Goal: Task Accomplishment & Management: Manage account settings

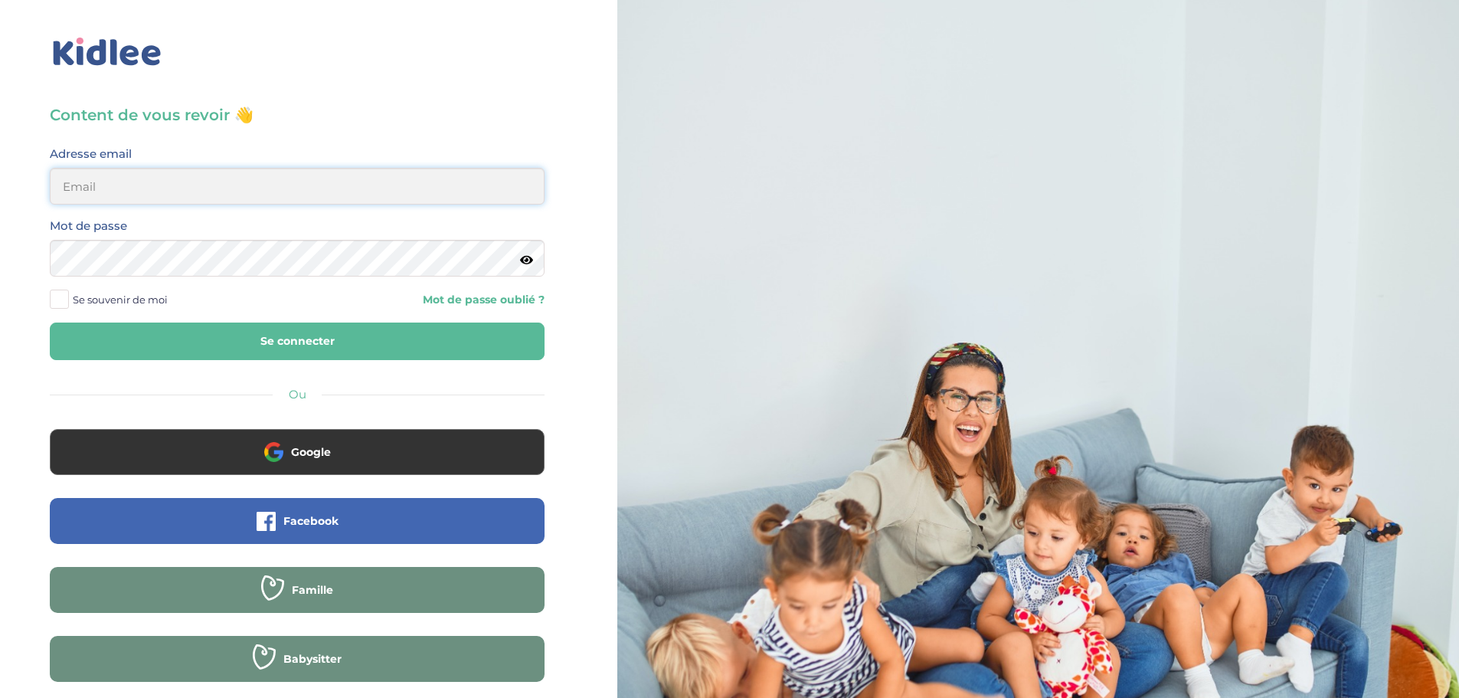
click at [239, 190] on input "email" at bounding box center [297, 186] width 495 height 37
type input "morgane.a.ferron@gmail.com"
click at [312, 344] on button "Se connecter" at bounding box center [297, 341] width 495 height 38
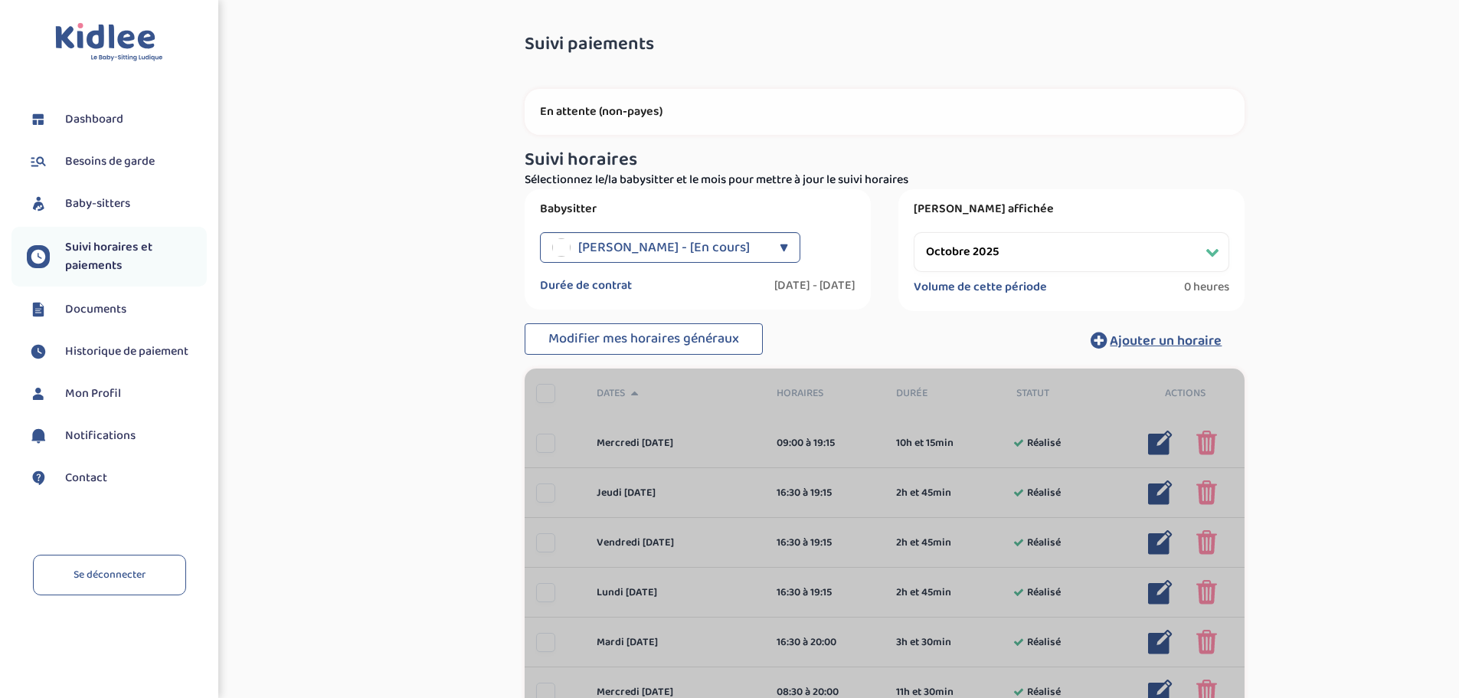
select select "octobre 2025"
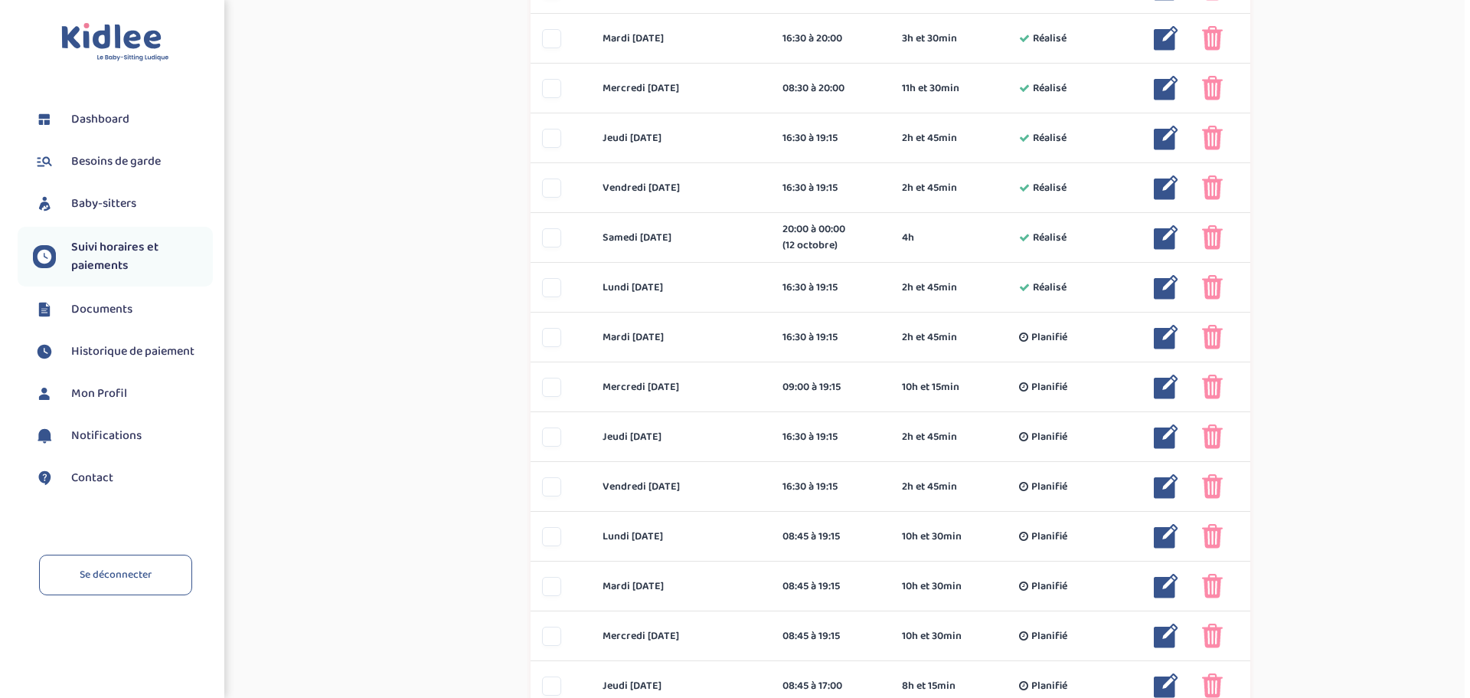
scroll to position [766, 0]
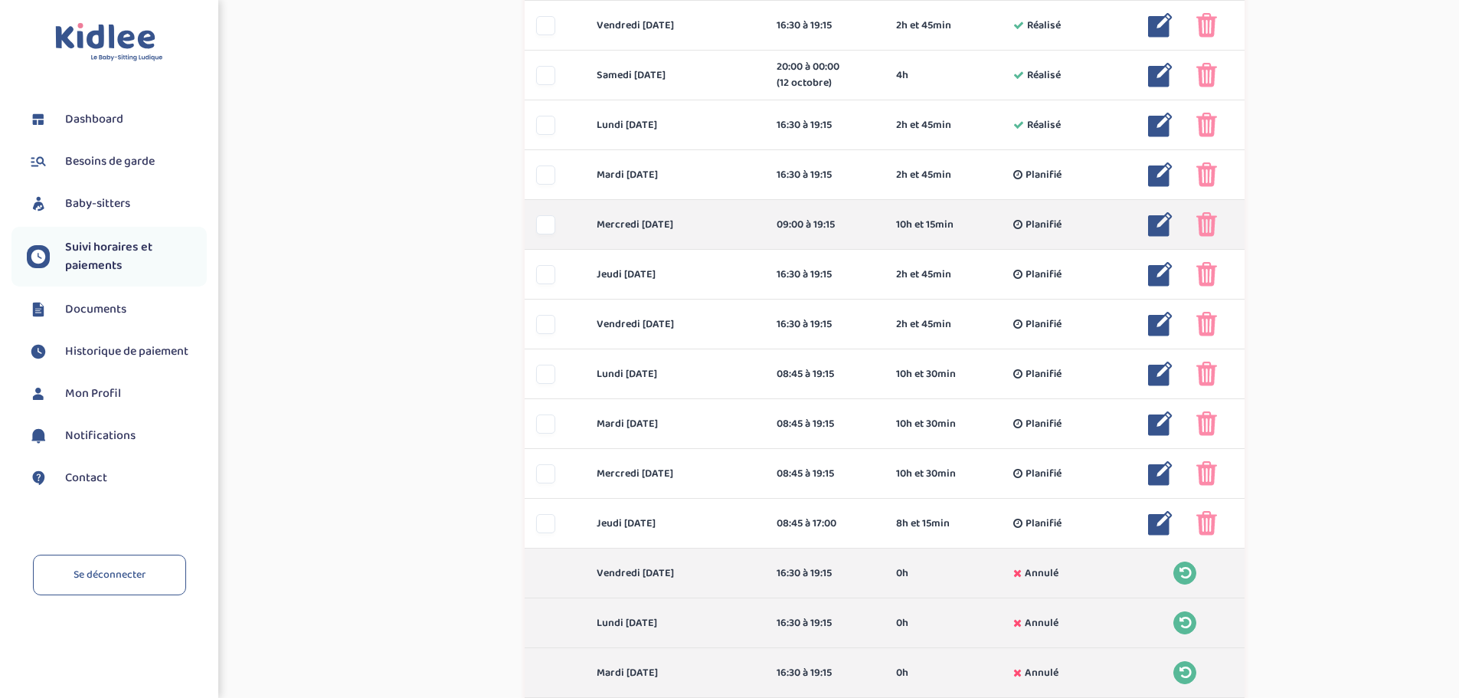
click at [1165, 224] on img at bounding box center [1160, 224] width 25 height 25
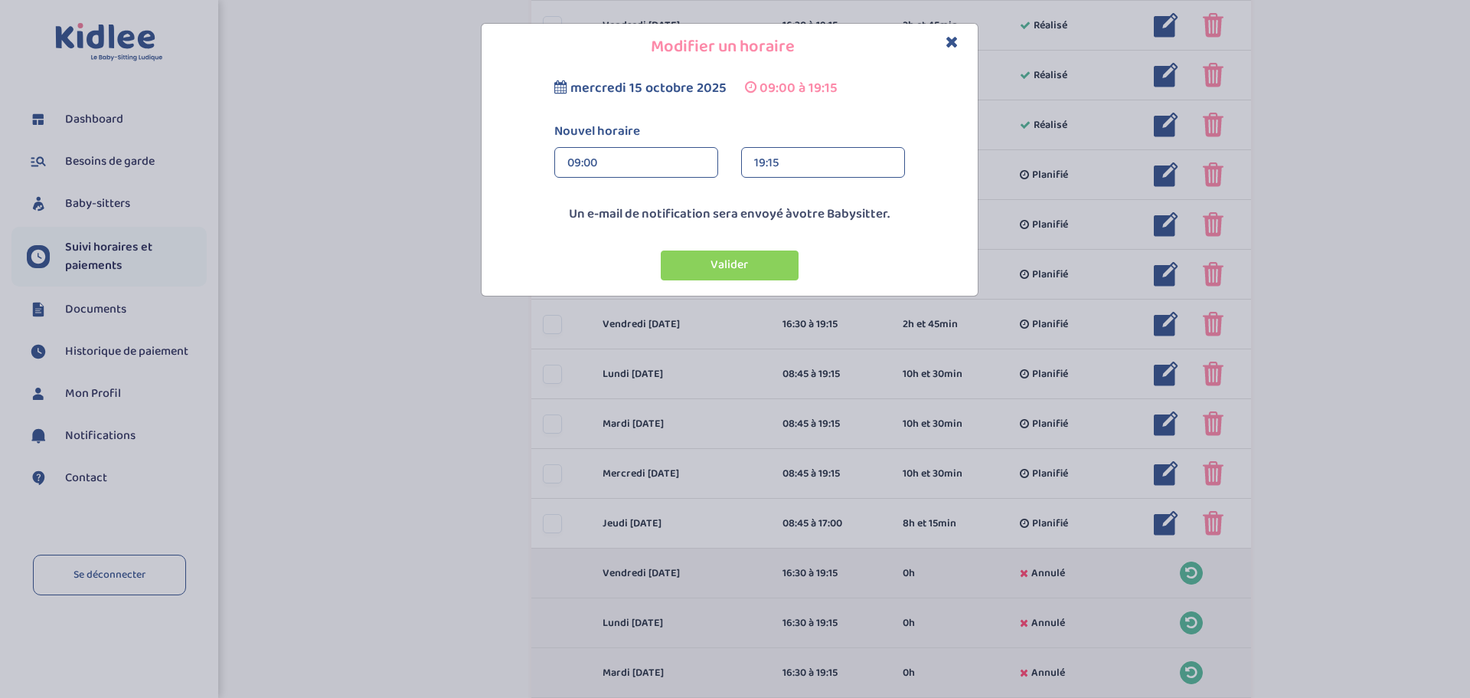
click at [759, 167] on div "19:15" at bounding box center [823, 163] width 138 height 31
click at [645, 168] on div "09:00" at bounding box center [636, 163] width 138 height 31
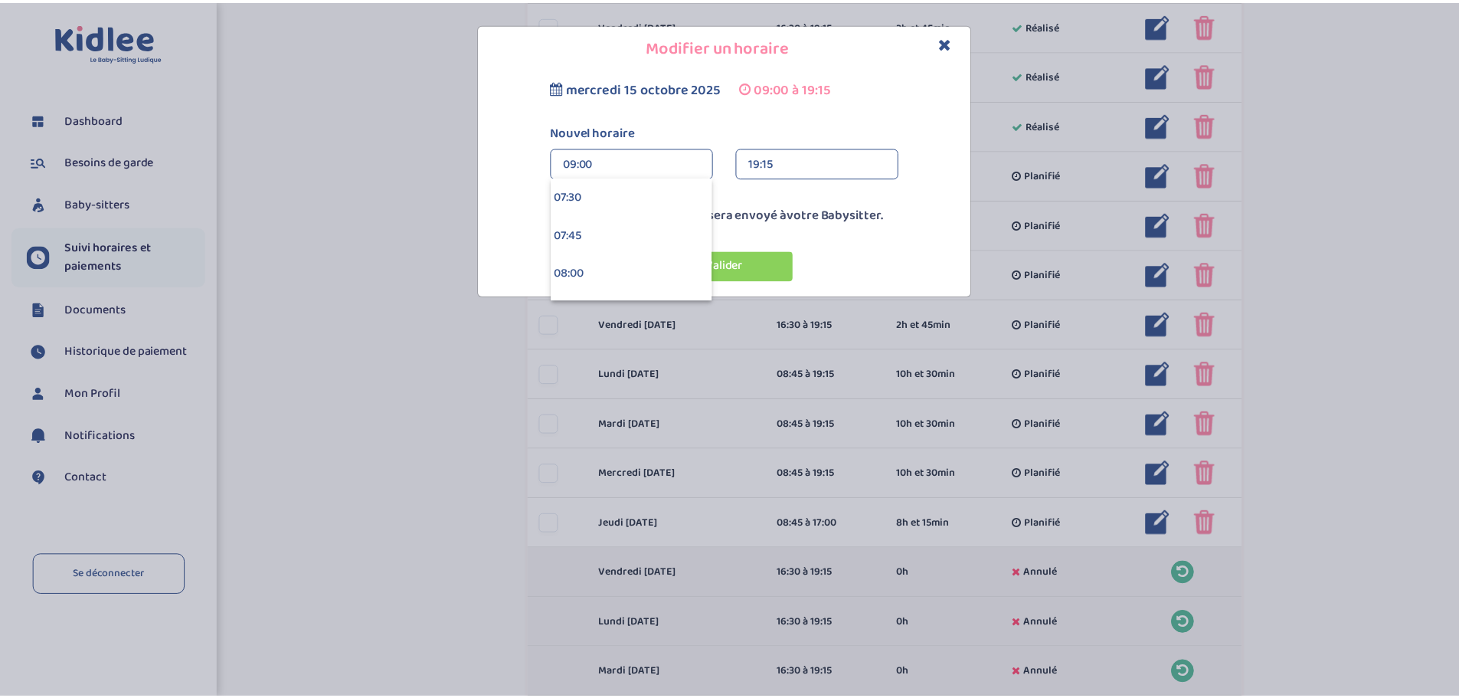
scroll to position [1225, 0]
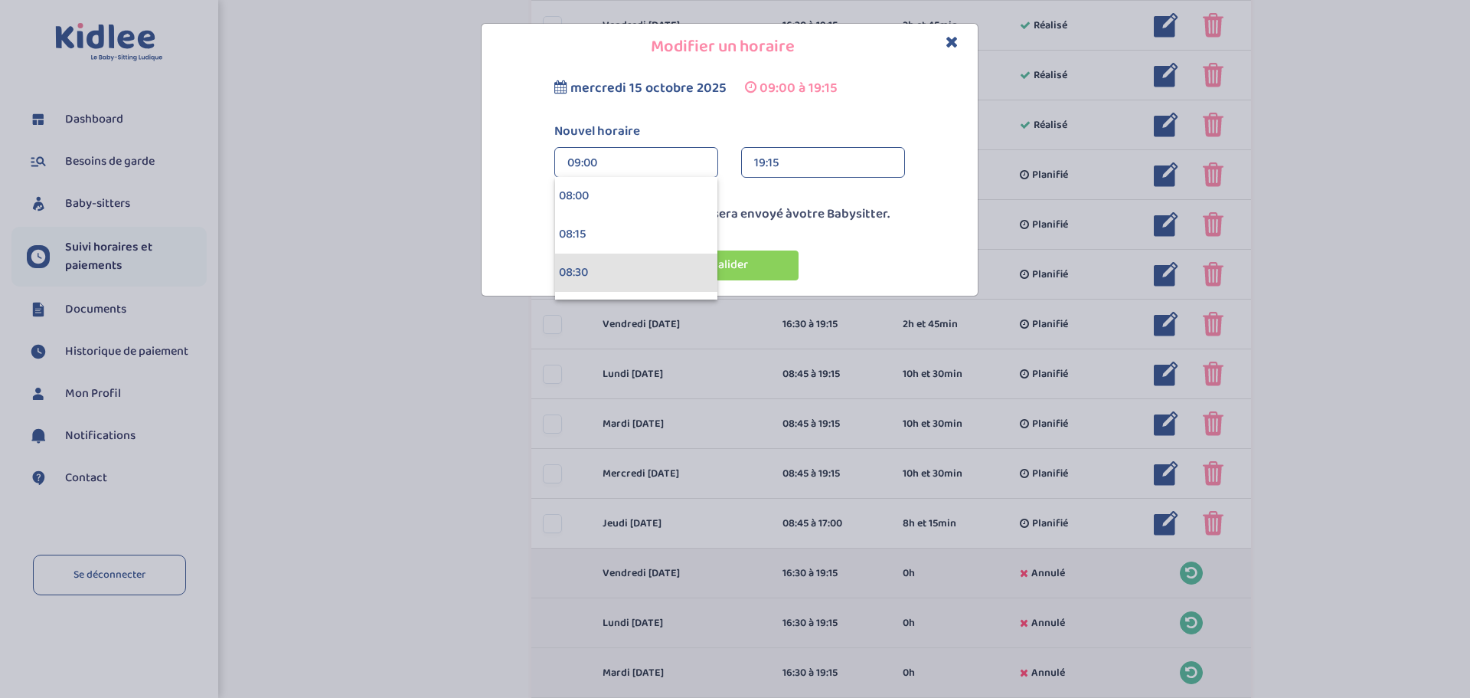
click at [584, 266] on div "08:30" at bounding box center [636, 272] width 162 height 38
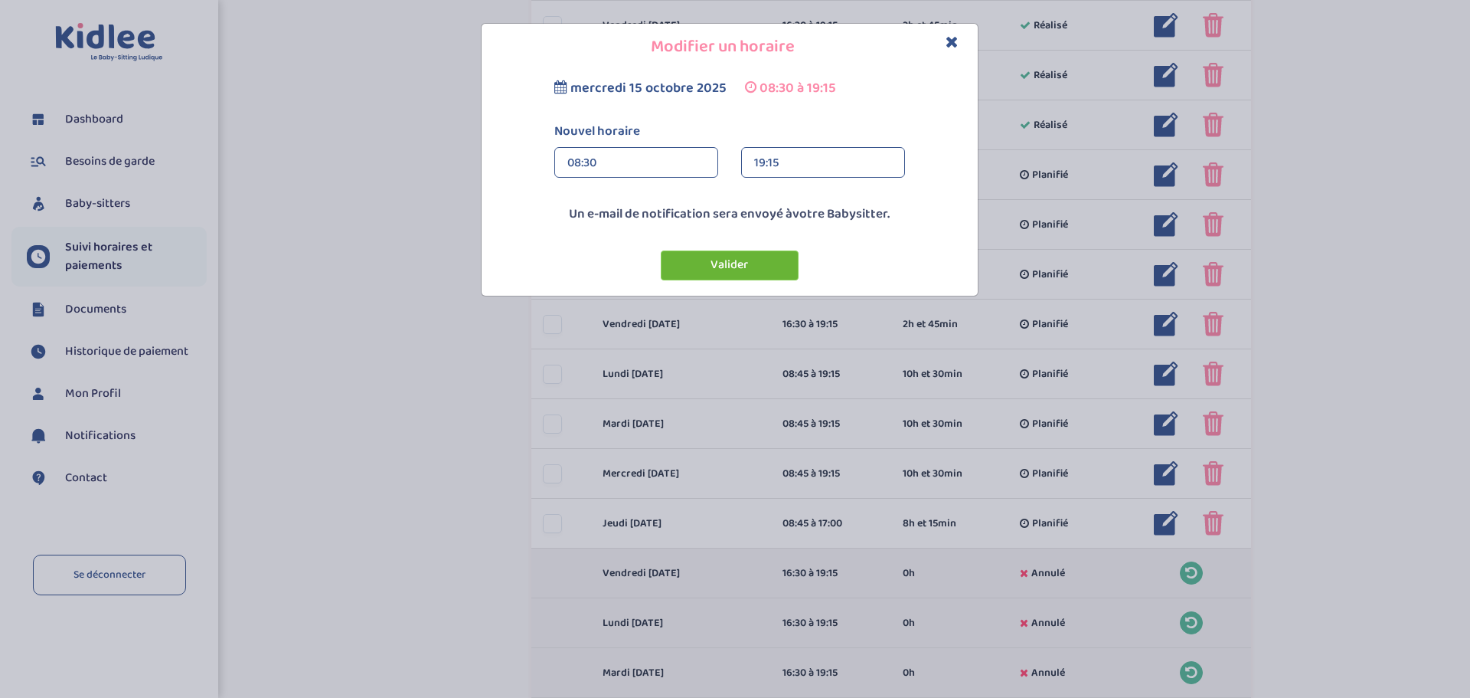
click at [741, 276] on button "Valider" at bounding box center [730, 265] width 138 height 30
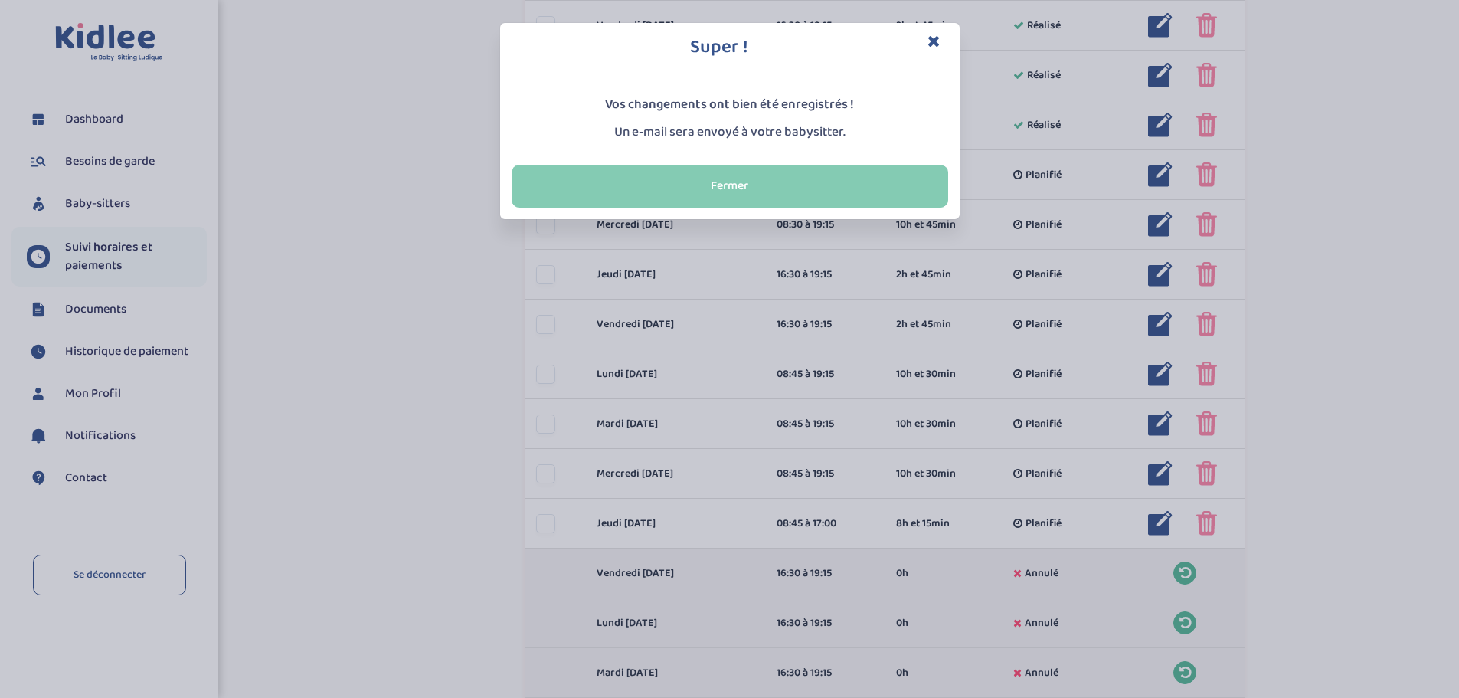
click at [793, 174] on button "Fermer" at bounding box center [729, 186] width 436 height 43
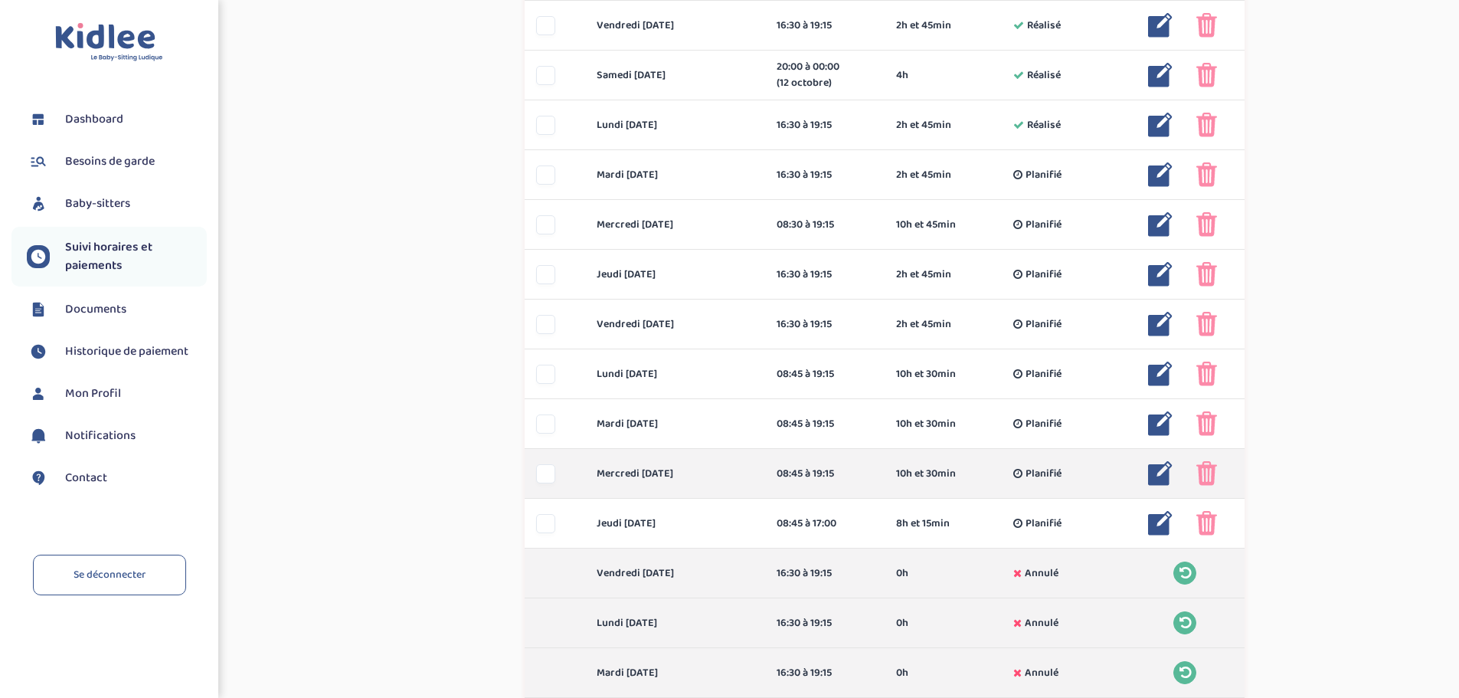
click at [1163, 472] on img at bounding box center [1160, 473] width 25 height 25
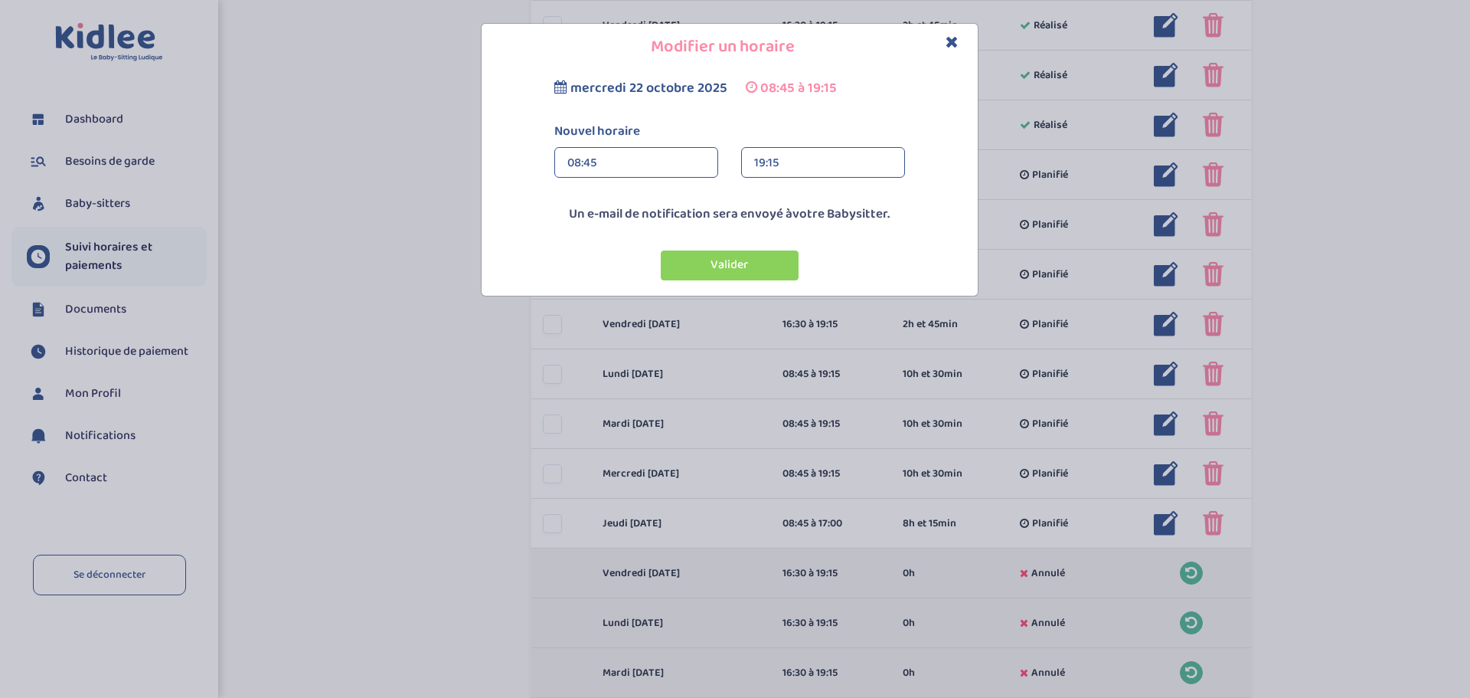
click at [949, 39] on icon "Close" at bounding box center [952, 42] width 13 height 16
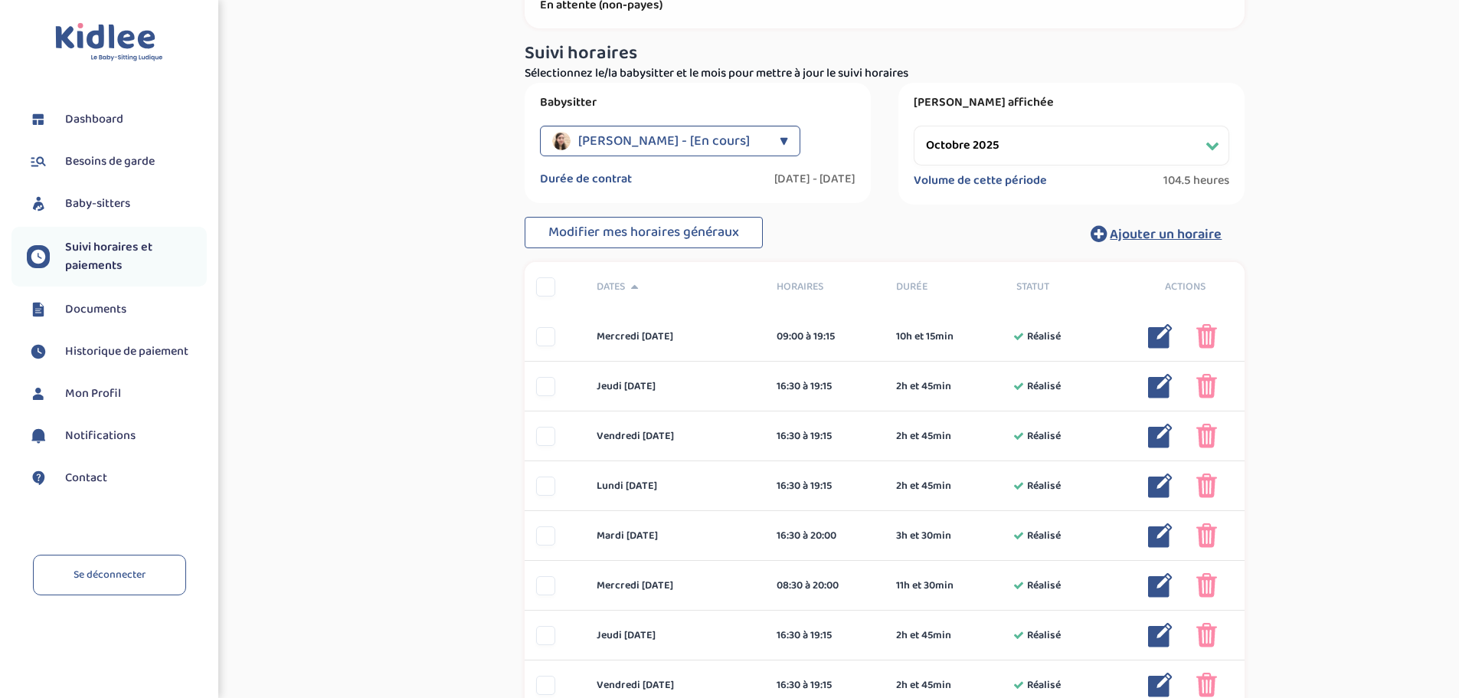
scroll to position [0, 0]
